Goal: Check status: Check status

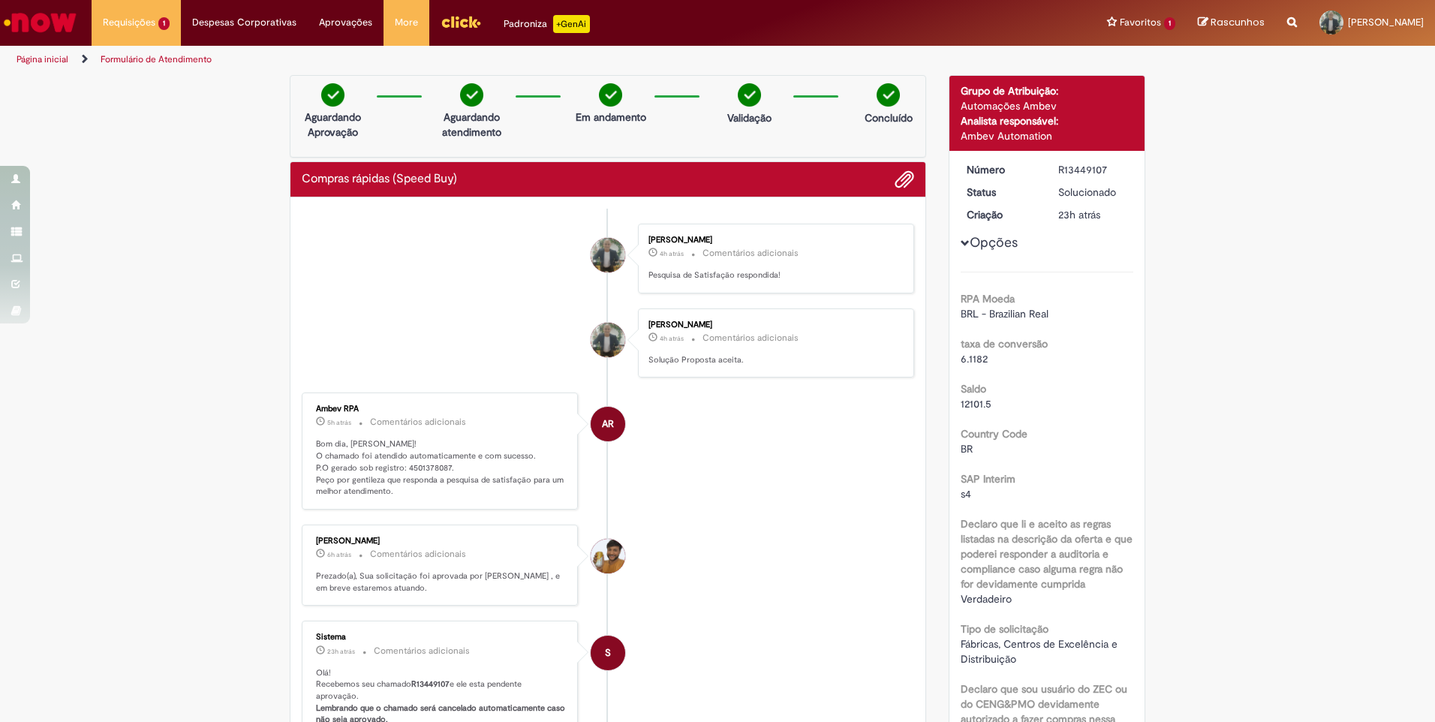
click at [419, 464] on p "Bom dia, [PERSON_NAME]! O chamado foi atendido automaticamente e com sucesso. P…" at bounding box center [441, 467] width 250 height 59
copy p "4501378087"
click at [167, 80] on span "Compras rápidas (Speed Buy)" at bounding box center [161, 79] width 109 height 11
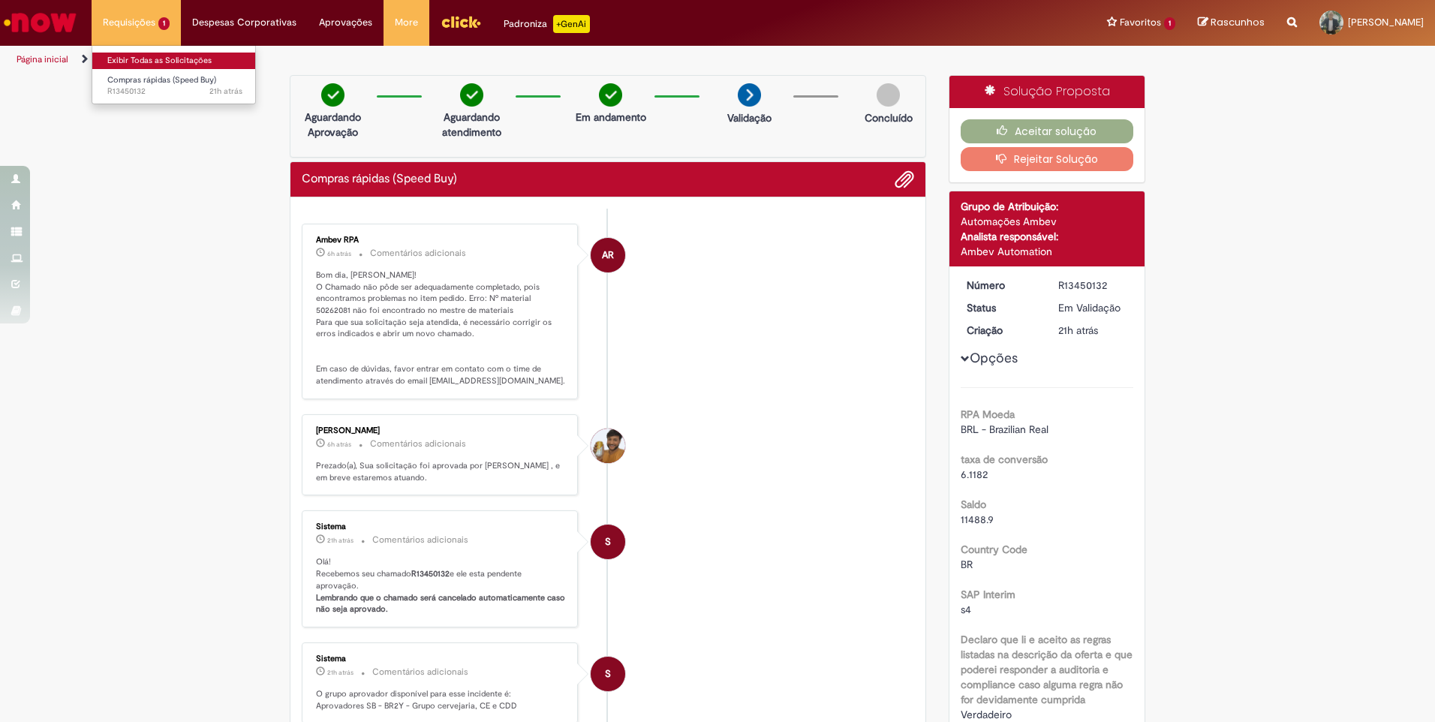
click at [129, 56] on link "Exibir Todas as Solicitações" at bounding box center [174, 61] width 165 height 17
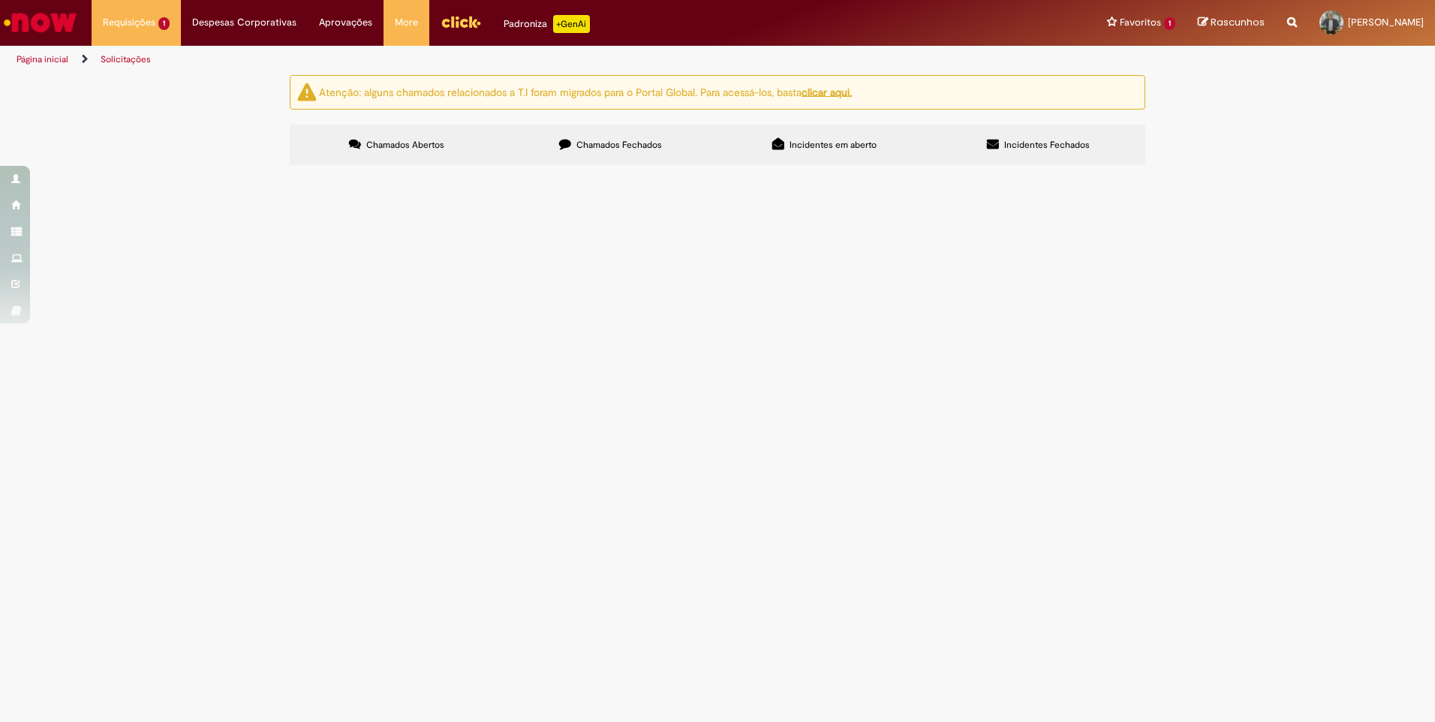
click at [620, 143] on span "Chamados Fechados" at bounding box center [619, 145] width 86 height 12
click at [0, 0] on span "Solicitação de numerário" at bounding box center [0, 0] width 0 height 0
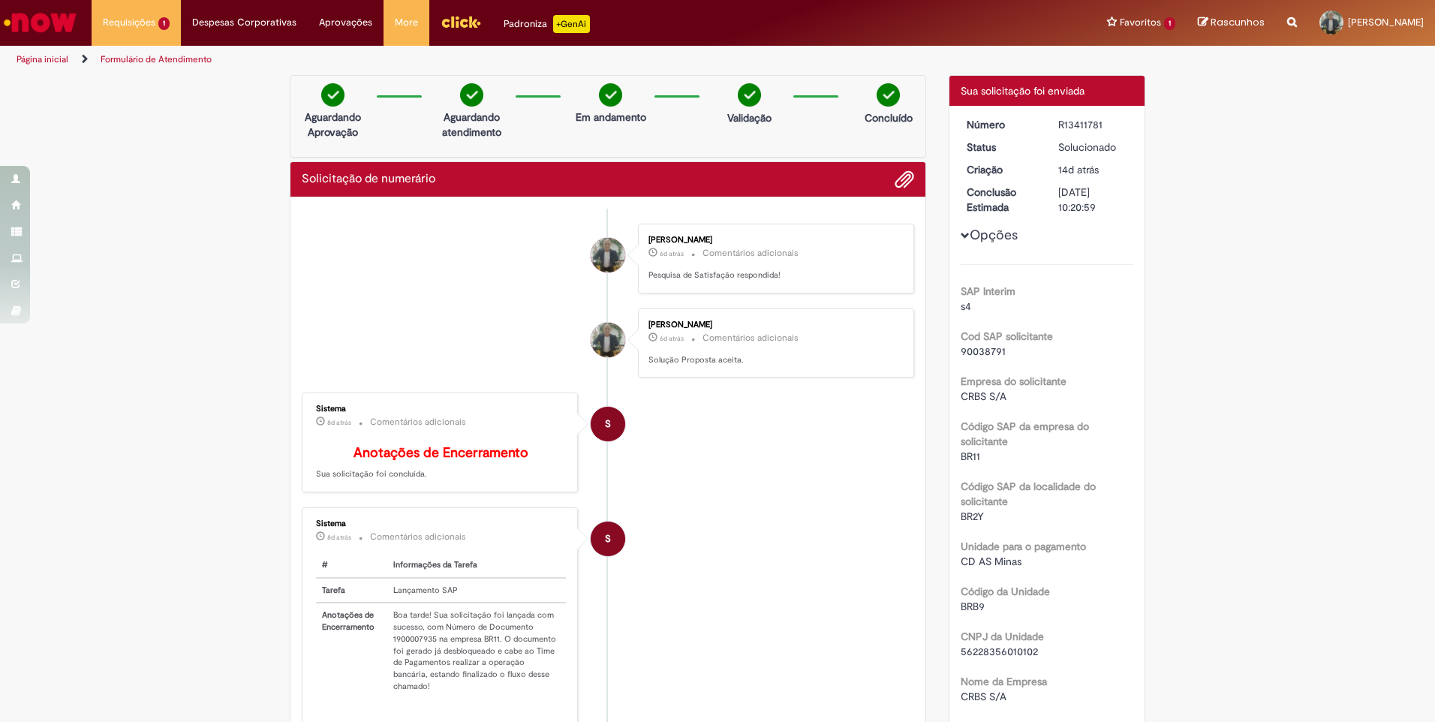
scroll to position [75, 0]
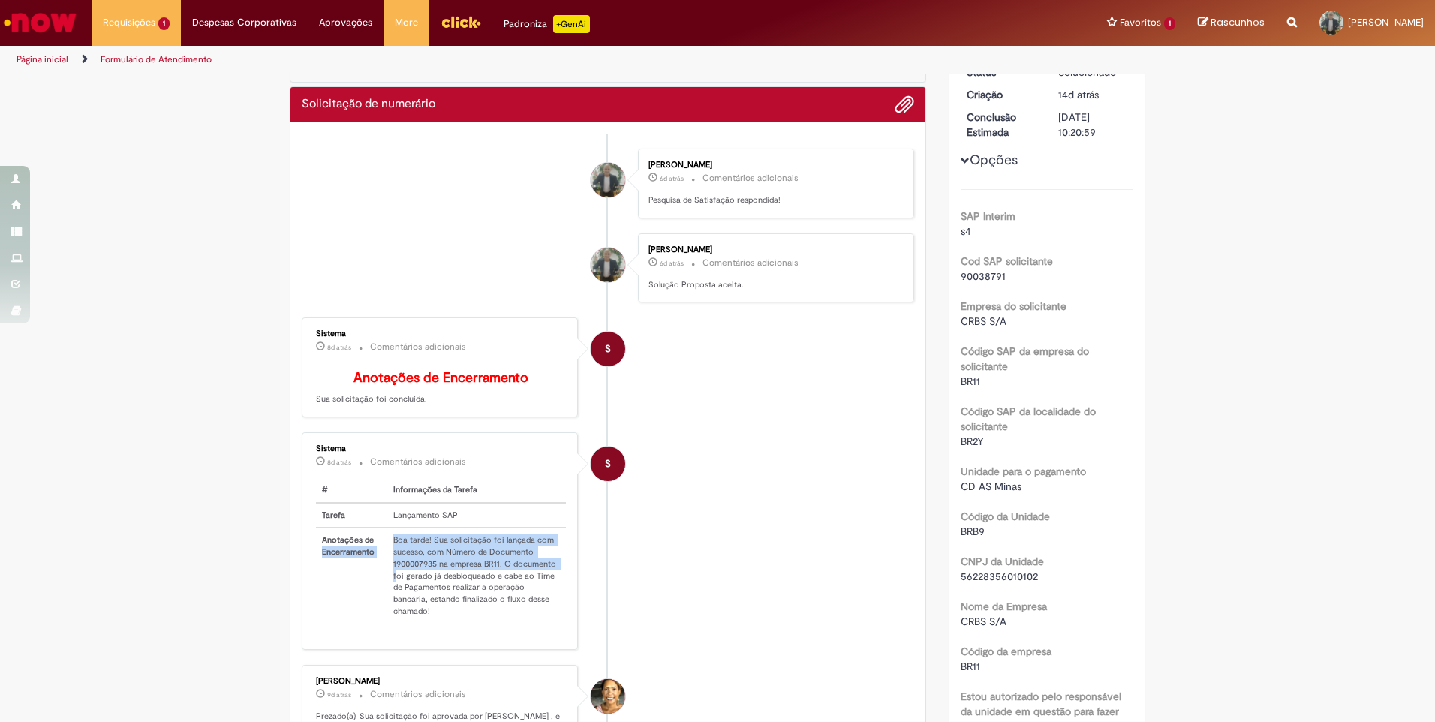
drag, startPoint x: 378, startPoint y: 551, endPoint x: 389, endPoint y: 587, distance: 38.2
click at [389, 587] on tr "Anotações de Encerramento Boa tarde! Sua solicitação foi lançada com sucesso, c…" at bounding box center [441, 574] width 250 height 95
drag, startPoint x: 389, startPoint y: 587, endPoint x: 366, endPoint y: 587, distance: 22.5
click at [366, 587] on th "Anotações de Encerramento" at bounding box center [351, 574] width 71 height 95
drag, startPoint x: 386, startPoint y: 548, endPoint x: 528, endPoint y: 628, distance: 163.6
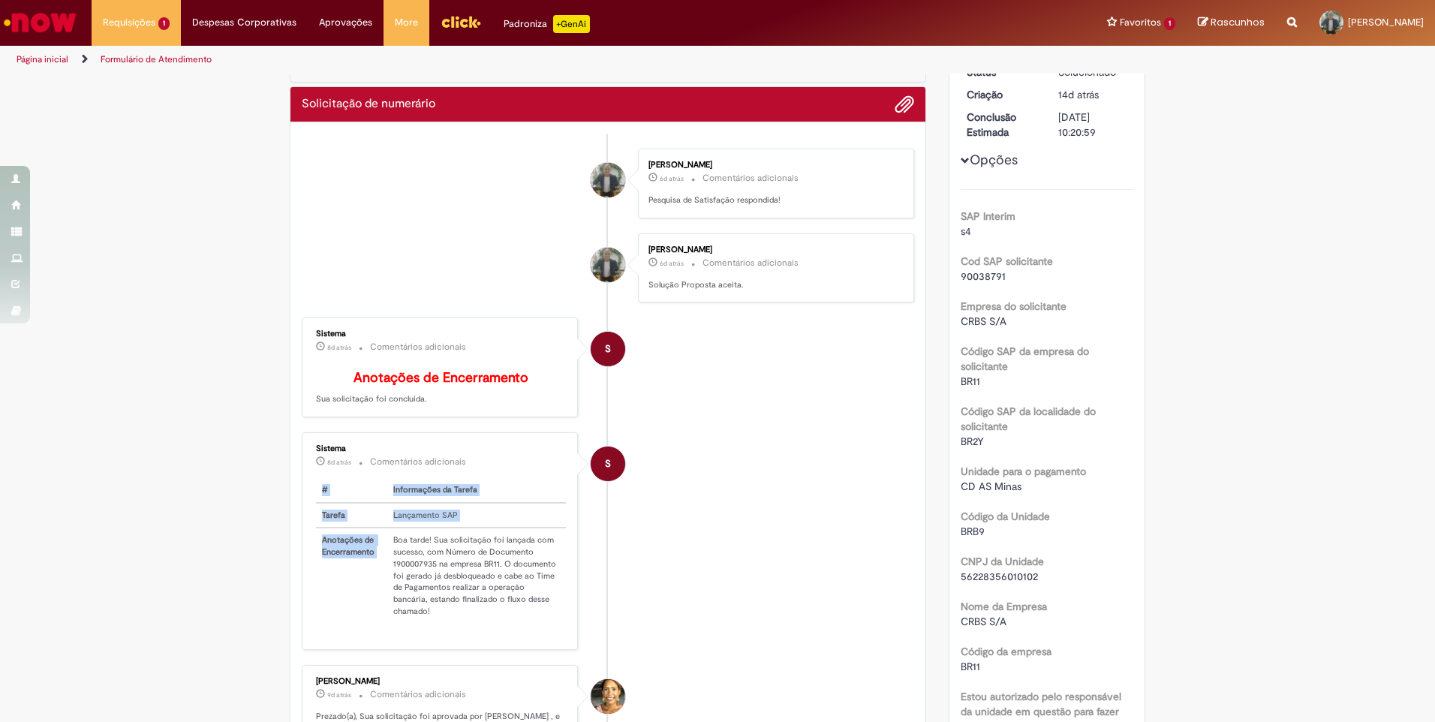
click at [528, 628] on div "# Informações da Tarefa Tarefa Lançamento SAP Anotações de Encerramento Boa tar…" at bounding box center [441, 558] width 250 height 160
copy table "# Informações da Tarefa Tarefa Lançamento SAP Anotações de Encerramento"
